Goal: Task Accomplishment & Management: Use online tool/utility

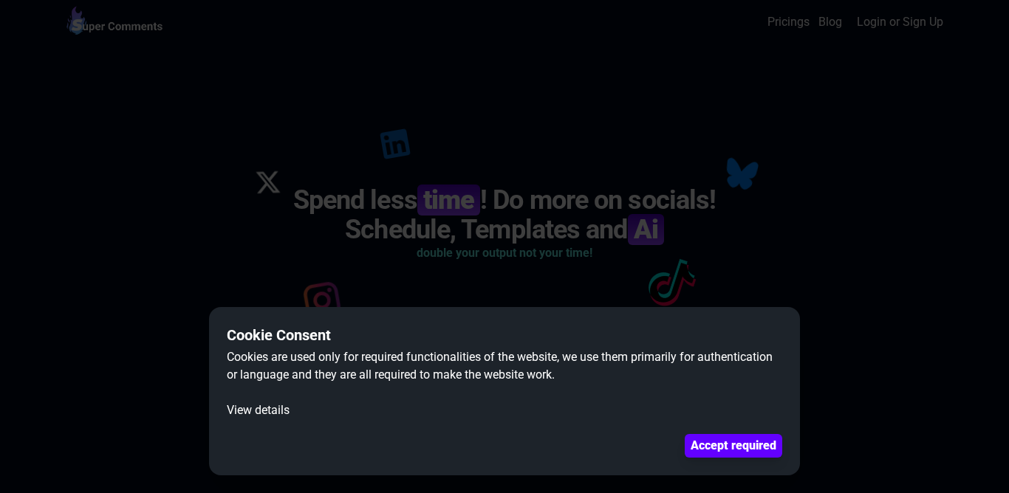
click at [730, 289] on dialog "Cookie Consent Cookies are used only for required functionalities of the websit…" at bounding box center [504, 246] width 1009 height 493
click at [728, 285] on dialog "Cookie Consent Cookies are used only for required functionalities of the websit…" at bounding box center [504, 246] width 1009 height 493
drag, startPoint x: 165, startPoint y: 426, endPoint x: 153, endPoint y: 422, distance: 12.6
click at [154, 424] on dialog "Cookie Consent Cookies are used only for required functionalities of the websit…" at bounding box center [504, 246] width 1009 height 493
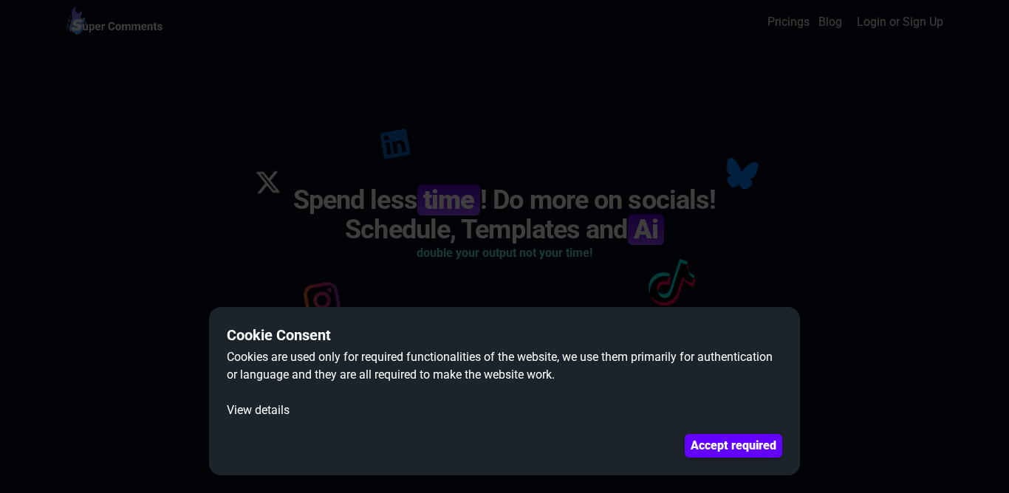
click at [153, 422] on dialog "Cookie Consent Cookies are used only for required functionalities of the websit…" at bounding box center [504, 246] width 1009 height 493
click at [710, 446] on button "Accept required" at bounding box center [733, 446] width 92 height 22
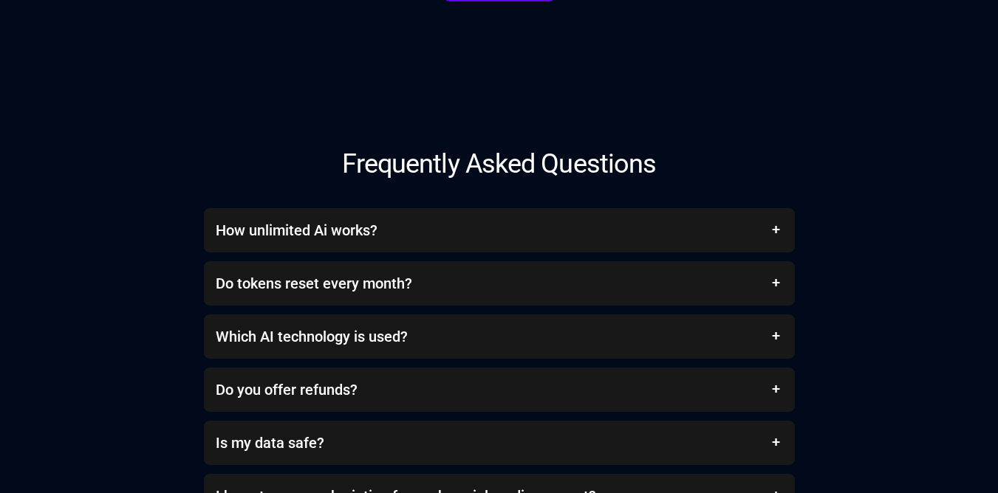
scroll to position [5230, 0]
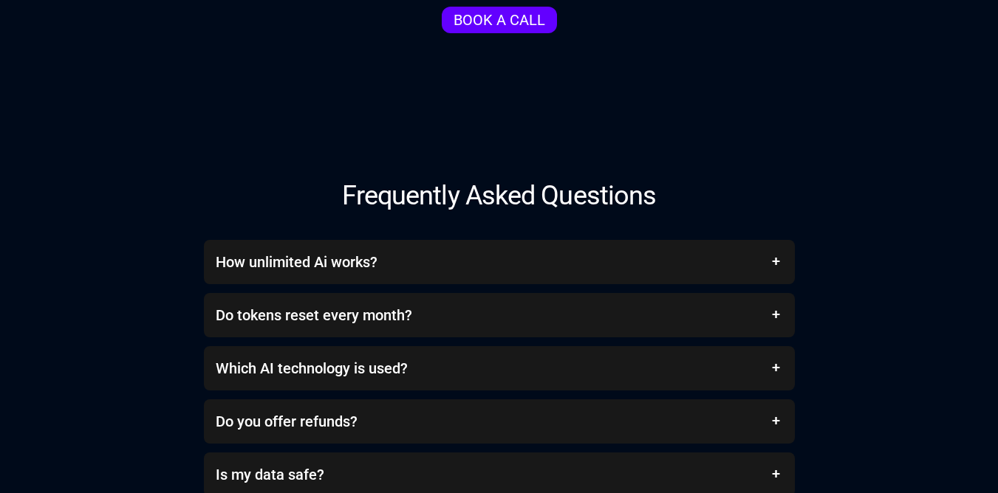
click at [821, 254] on div "How unlimited Ai works? After you finish your premium tokens with the latest gp…" at bounding box center [499, 395] width 886 height 310
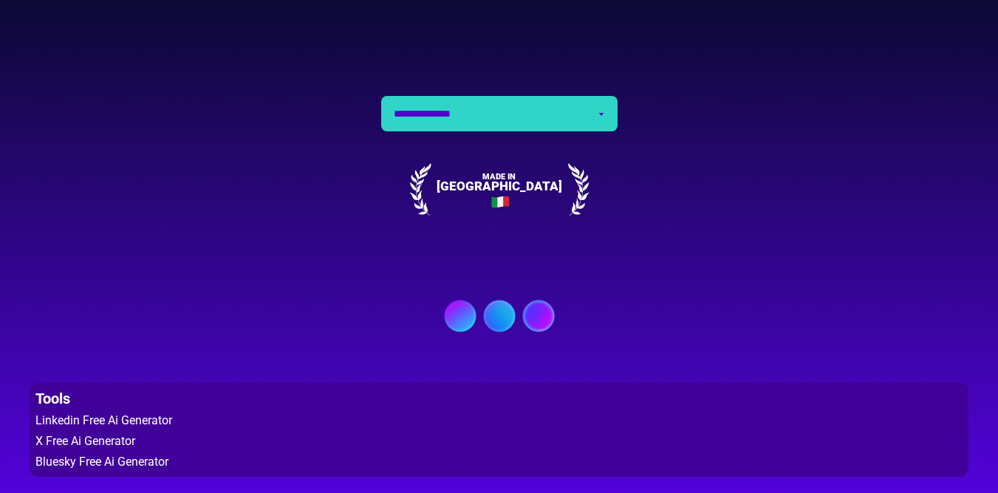
scroll to position [6090, 0]
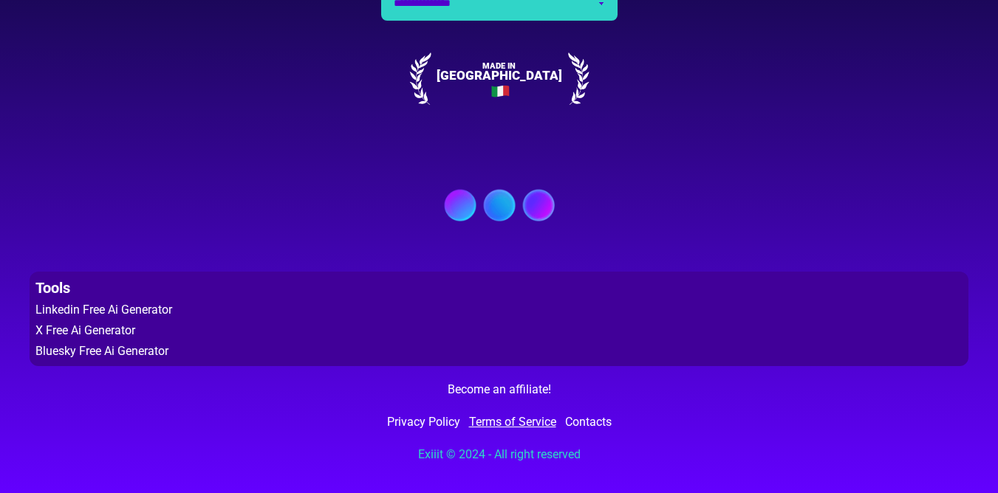
click at [493, 423] on link "Terms of Service" at bounding box center [512, 423] width 87 height 18
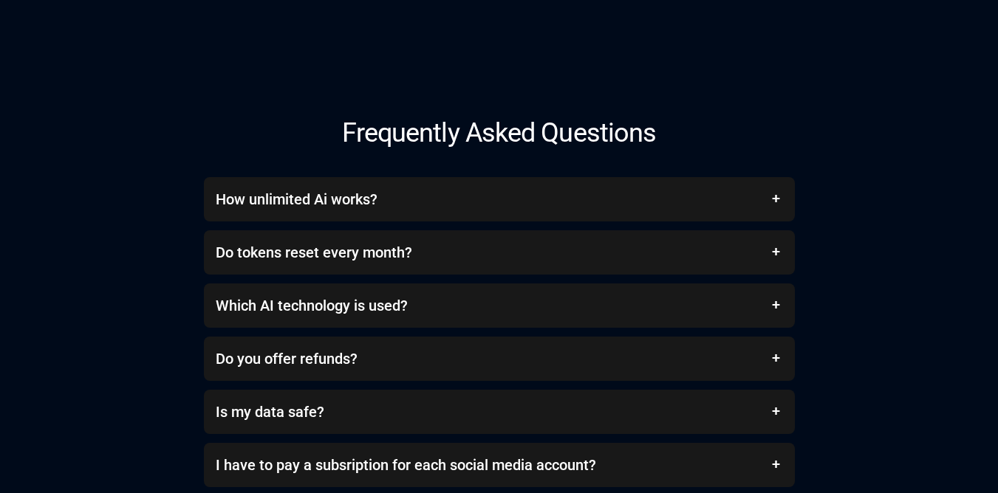
scroll to position [5381, 0]
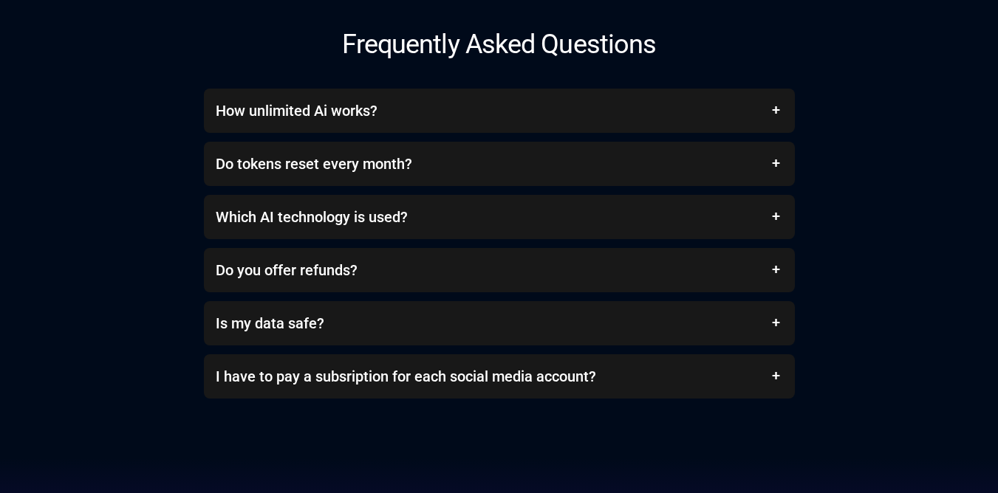
click at [331, 168] on p "After you finish your premium tokens with the latest gpt model version, you can…" at bounding box center [499, 150] width 567 height 35
drag, startPoint x: 223, startPoint y: 157, endPoint x: 352, endPoint y: 171, distance: 130.0
click at [341, 168] on p "After you finish your premium tokens with the latest gpt model version, you can…" at bounding box center [499, 150] width 567 height 35
click at [431, 133] on div "After you finish your premium tokens with the latest gpt model version, you can…" at bounding box center [499, 133] width 591 height 0
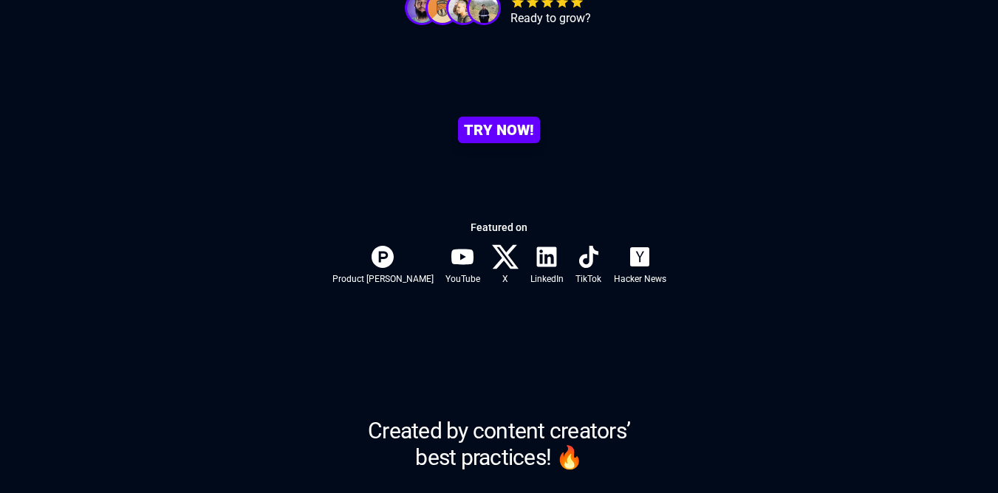
scroll to position [329, 0]
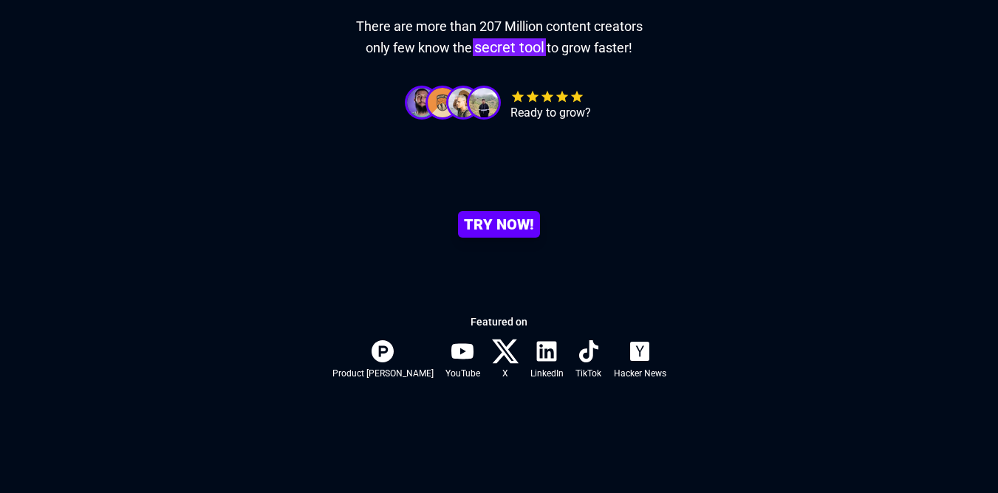
click at [492, 355] on div at bounding box center [505, 351] width 27 height 27
click at [533, 352] on div at bounding box center [546, 351] width 27 height 27
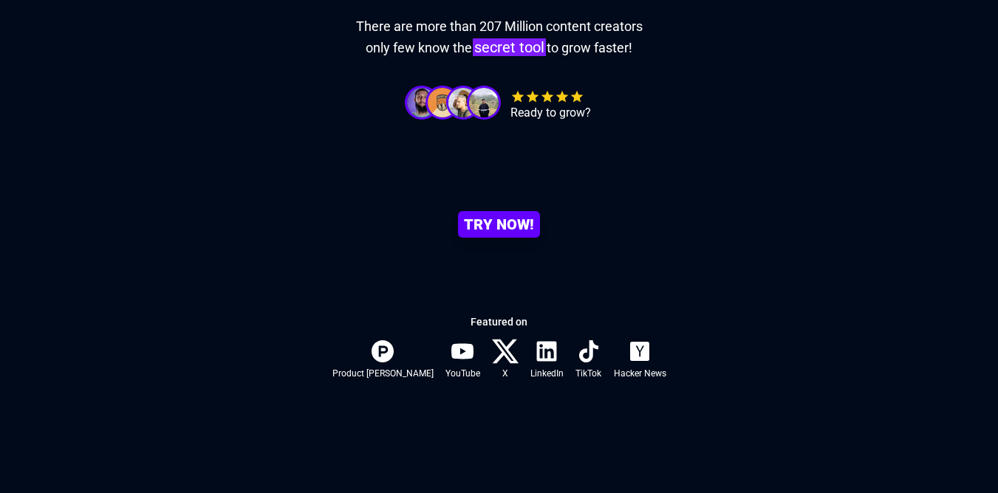
click at [533, 352] on div at bounding box center [546, 351] width 27 height 27
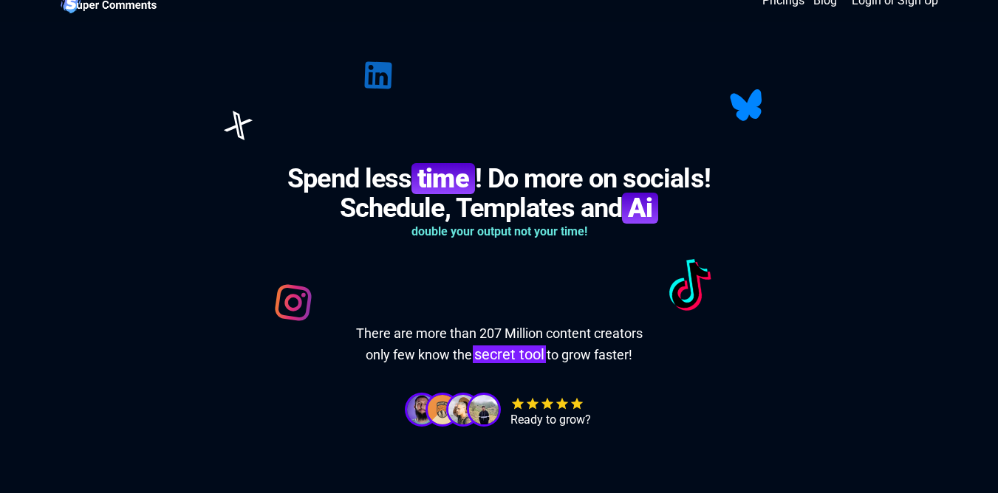
scroll to position [0, 0]
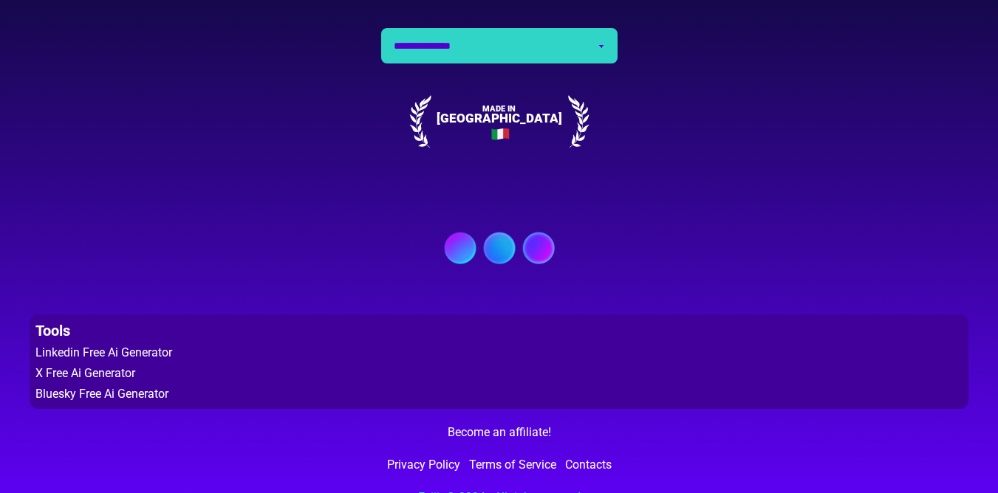
scroll to position [1341, 0]
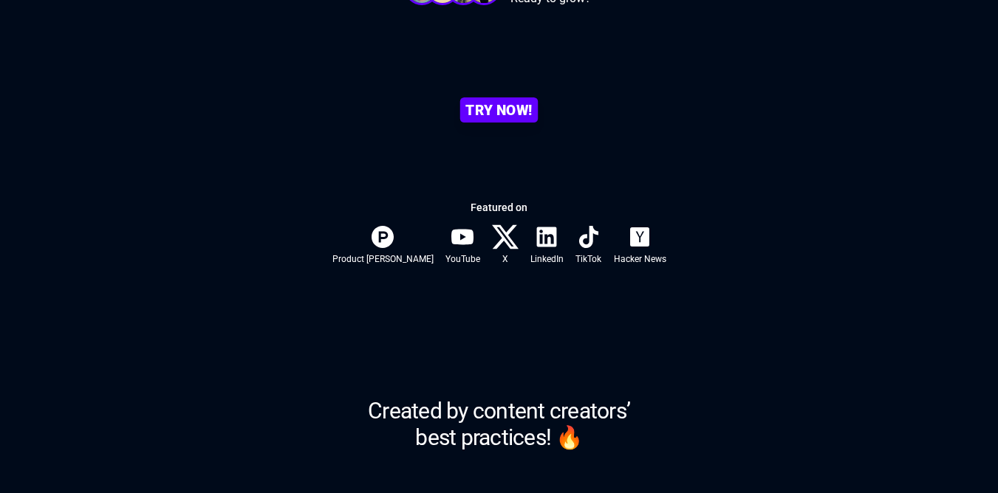
click at [521, 109] on link "TRY NOW!" at bounding box center [499, 110] width 78 height 25
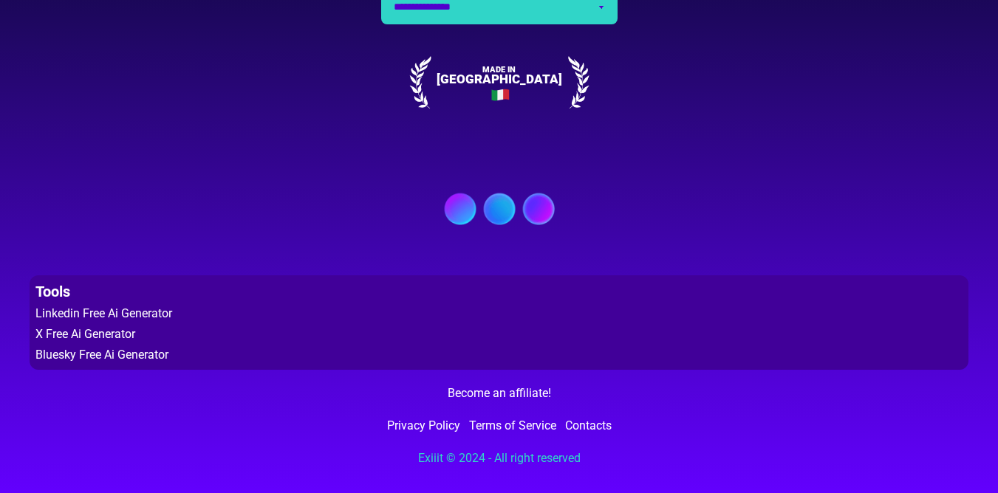
scroll to position [6031, 0]
